Goal: Transaction & Acquisition: Purchase product/service

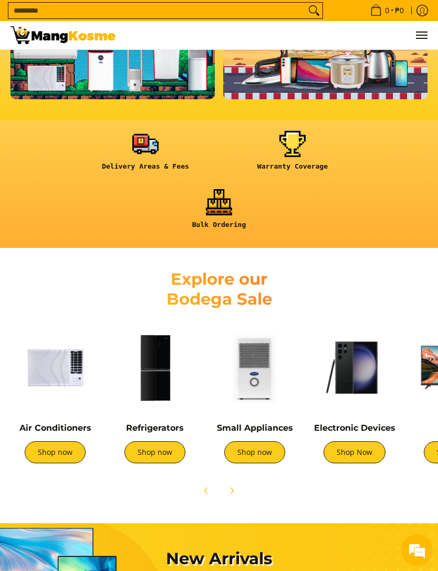
click at [264, 450] on link "Shop now" at bounding box center [254, 452] width 61 height 22
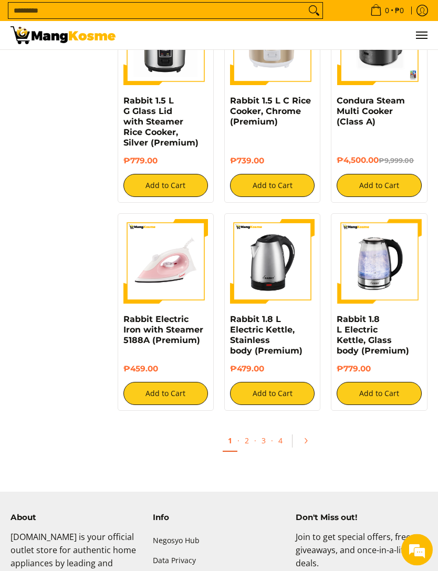
scroll to position [1468, 0]
click at [312, 432] on link "Pagination" at bounding box center [309, 441] width 25 height 18
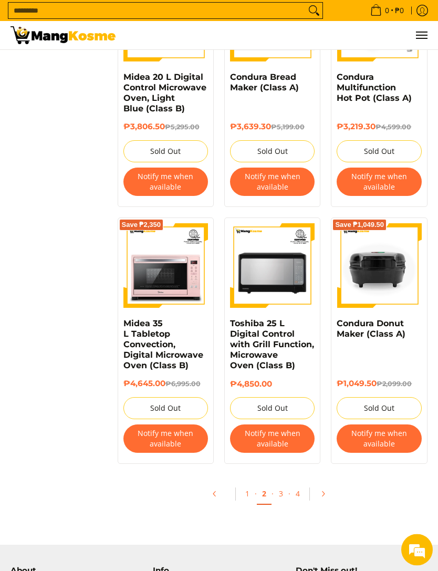
scroll to position [1582, 0]
click at [326, 490] on icon "Pagination" at bounding box center [323, 493] width 7 height 7
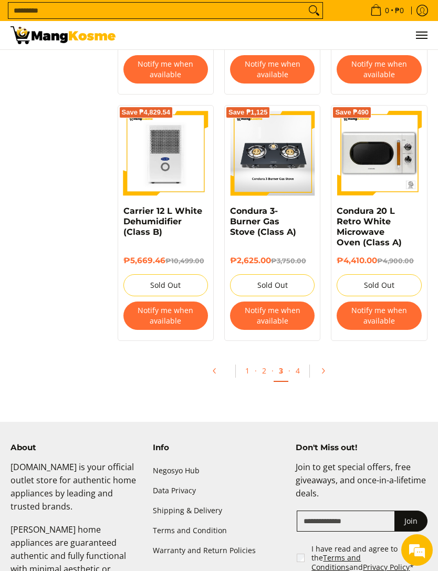
click at [330, 362] on link "Pagination" at bounding box center [326, 371] width 25 height 18
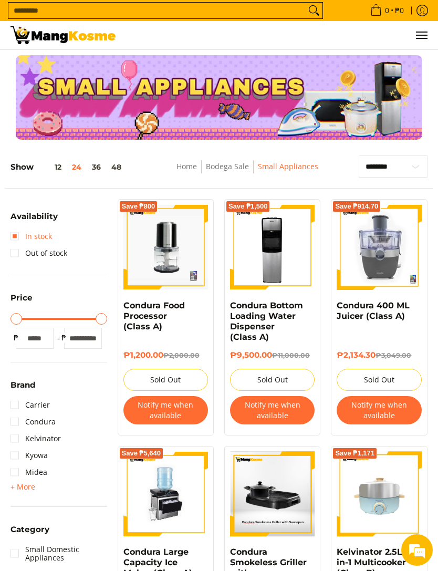
click at [16, 238] on link "In stock" at bounding box center [32, 236] width 42 height 17
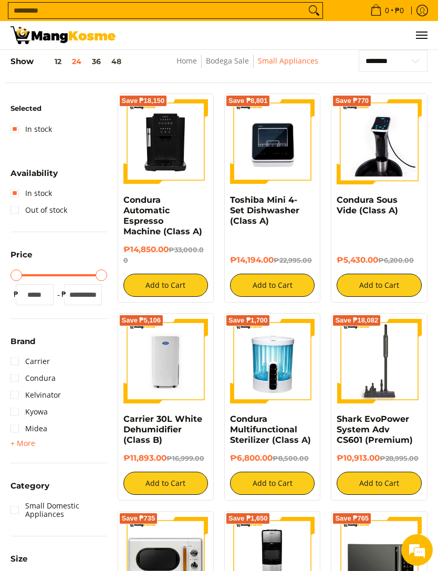
click at [150, 214] on link "Condura Automatic Espresso Machine (Class A)" at bounding box center [163, 216] width 79 height 42
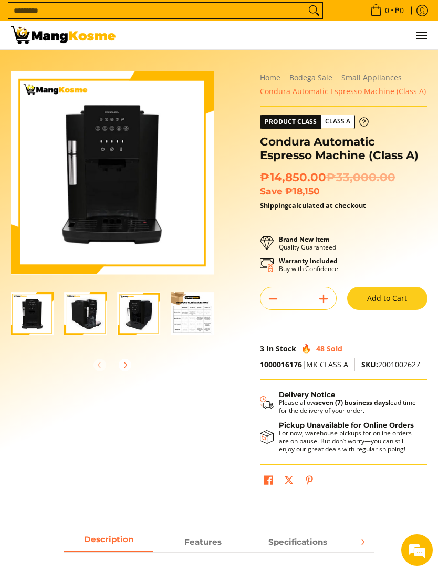
click at [82, 314] on img "Condura Automatic Espresso Machine (Class A)-2" at bounding box center [85, 313] width 43 height 43
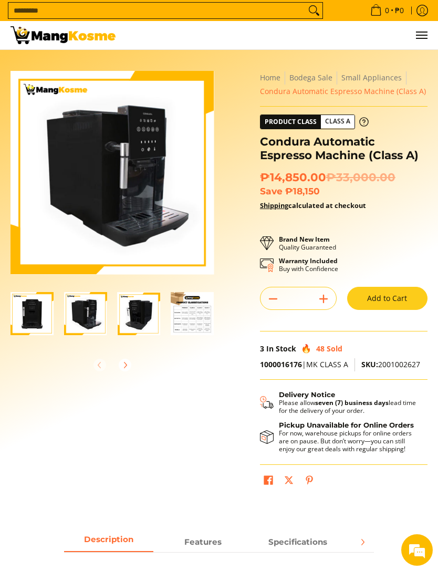
click at [136, 312] on img "Condura Automatic Espresso Machine (Class A)-3" at bounding box center [139, 313] width 43 height 43
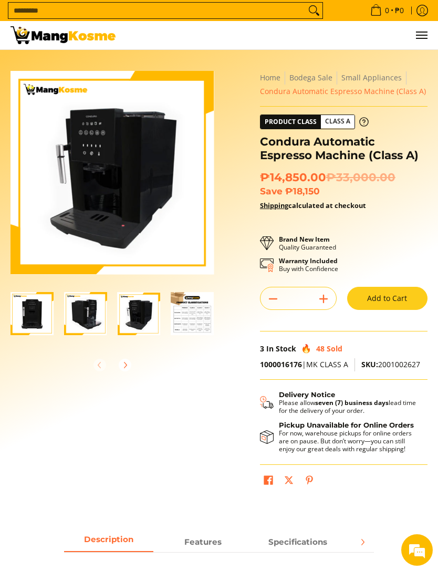
click at [176, 317] on img "Condura Automatic Espresso Machine (Class A)-4" at bounding box center [192, 313] width 43 height 43
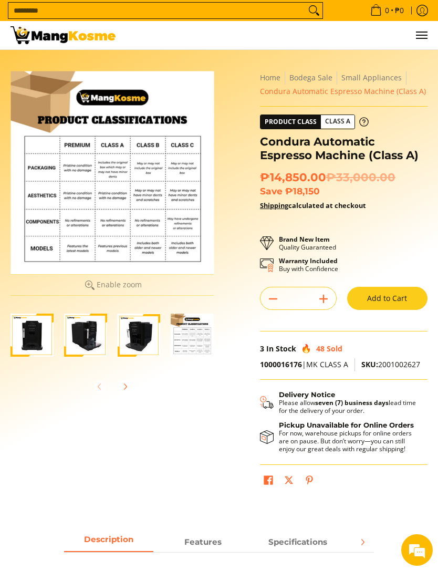
click at [71, 227] on div at bounding box center [112, 172] width 203 height 203
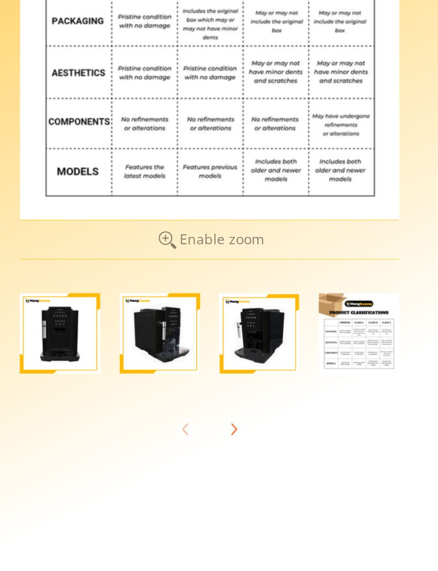
click at [31, 314] on img "Condura Automatic Espresso Machine (Class A)-1" at bounding box center [32, 335] width 43 height 43
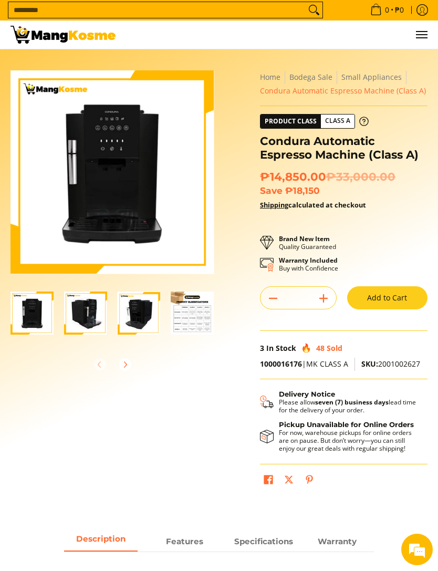
click at [94, 315] on img "Condura Automatic Espresso Machine (Class A)-2" at bounding box center [85, 313] width 43 height 43
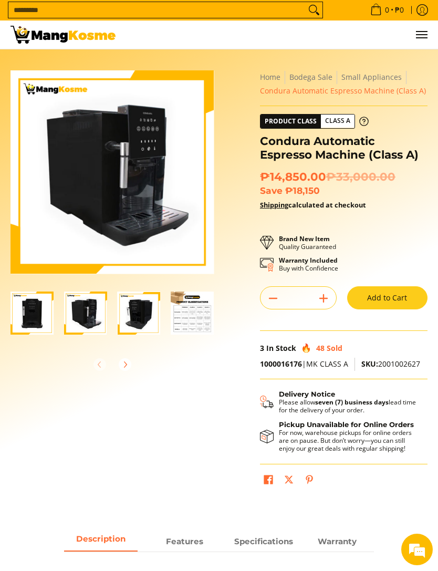
scroll to position [1, 0]
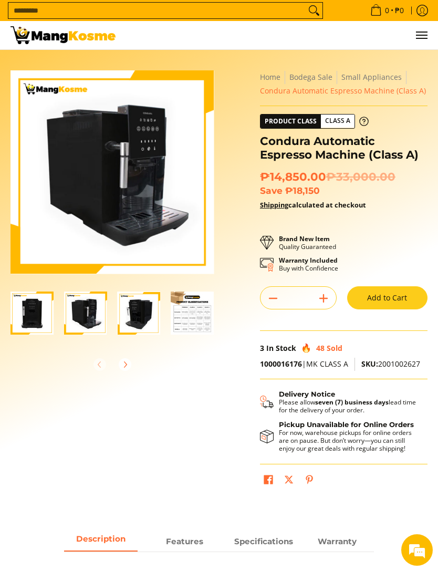
click at [138, 328] on img "Condura Automatic Espresso Machine (Class A)-3" at bounding box center [139, 313] width 43 height 43
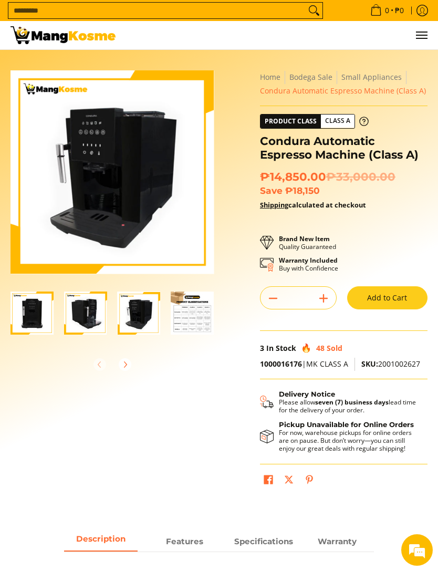
click at [136, 323] on img "Condura Automatic Espresso Machine (Class A)-3" at bounding box center [139, 313] width 43 height 43
click at [189, 327] on img "Condura Automatic Espresso Machine (Class A)-4" at bounding box center [192, 313] width 43 height 43
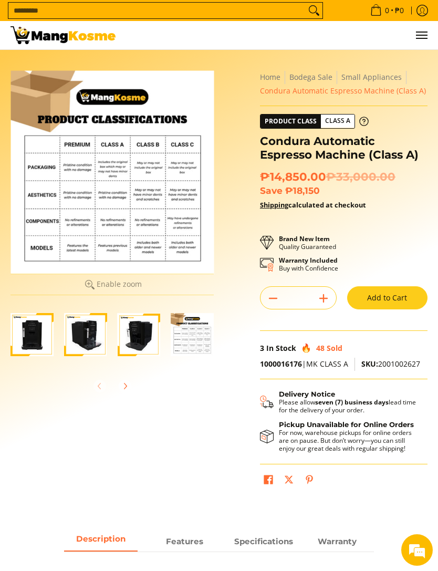
click at [25, 335] on img "Condura Automatic Espresso Machine (Class A)-1" at bounding box center [32, 334] width 43 height 43
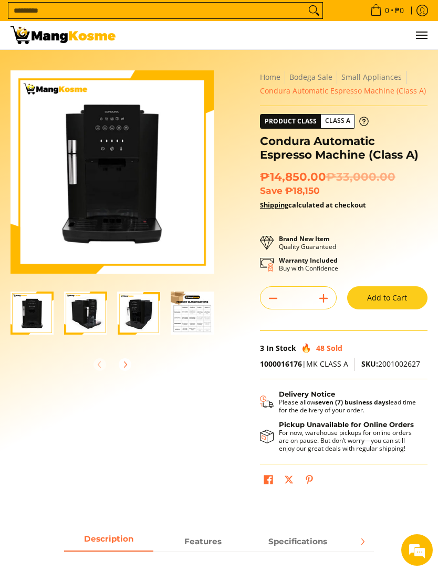
scroll to position [0, 0]
